Goal: Find specific page/section: Find specific page/section

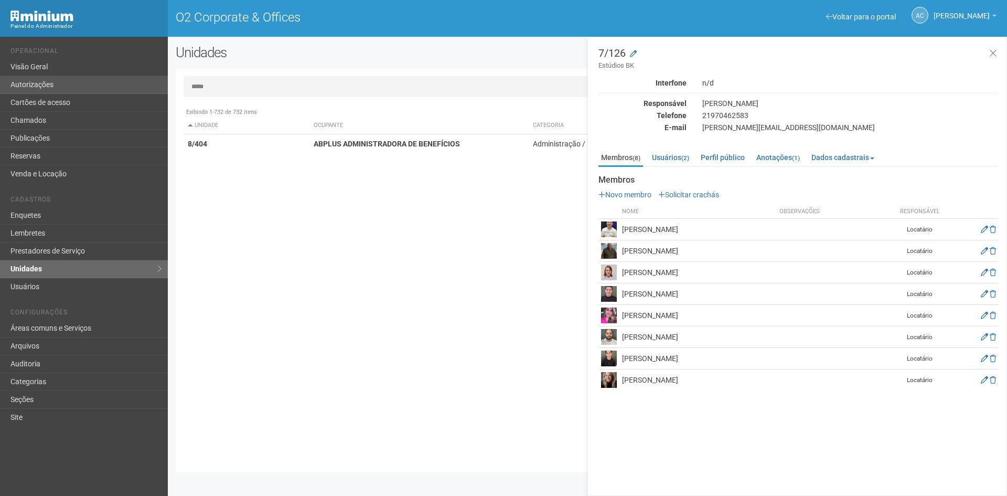
drag, startPoint x: 222, startPoint y: 90, endPoint x: 139, endPoint y: 83, distance: 83.7
click at [139, 83] on div "Voltar para o portal Operacional Visão Geral Autorizações Cartões de acesso Cha…" at bounding box center [503, 266] width 1007 height 459
type input "*****"
click at [352, 145] on strong "Ajani Corretora de Seguros e Consultoria LTDA" at bounding box center [391, 144] width 155 height 8
